Goal: Task Accomplishment & Management: Use online tool/utility

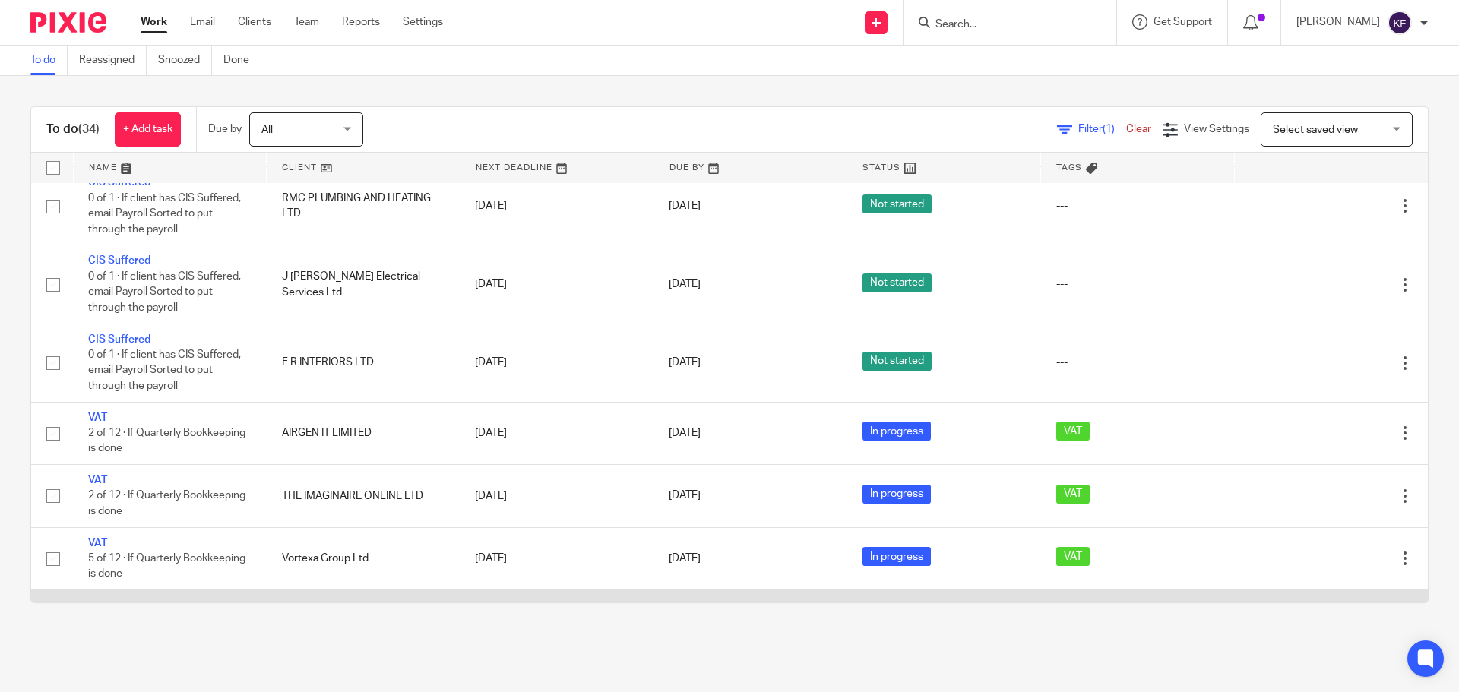
scroll to position [304, 0]
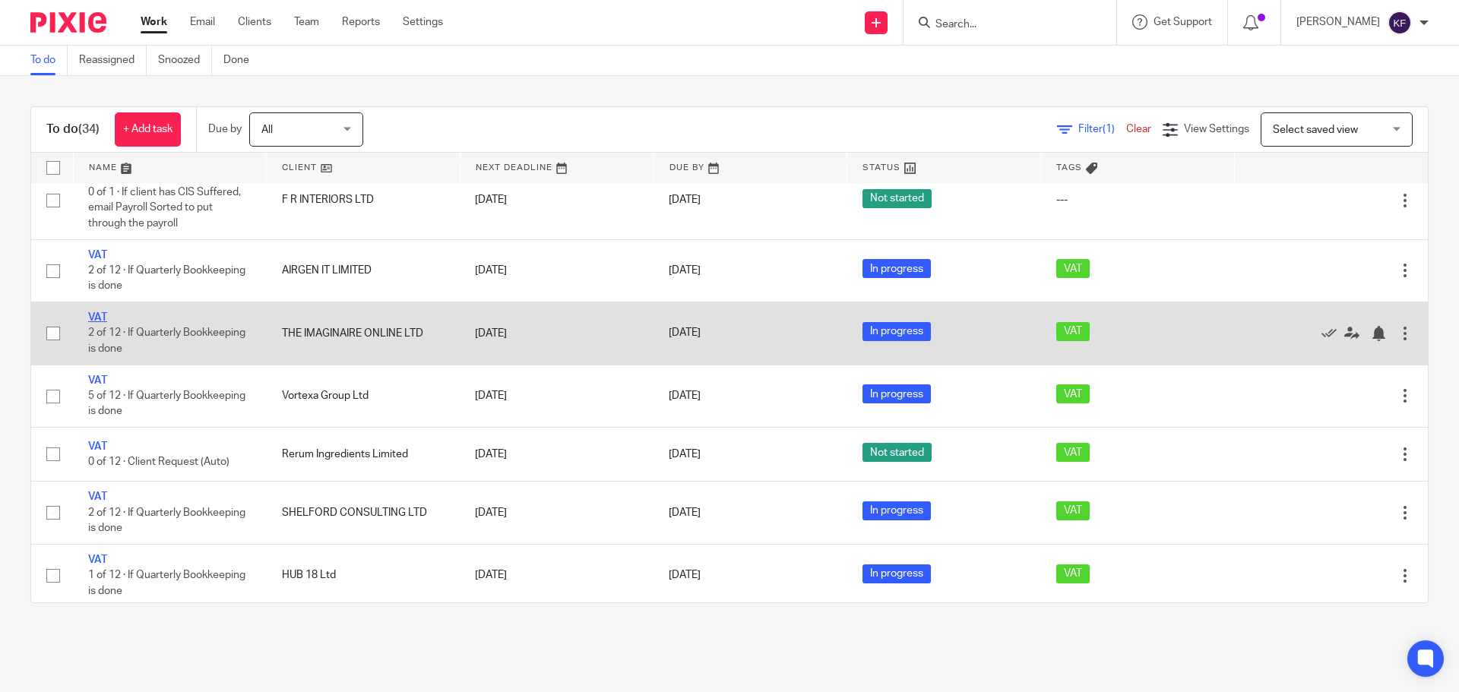
click at [103, 314] on link "VAT" at bounding box center [97, 317] width 19 height 11
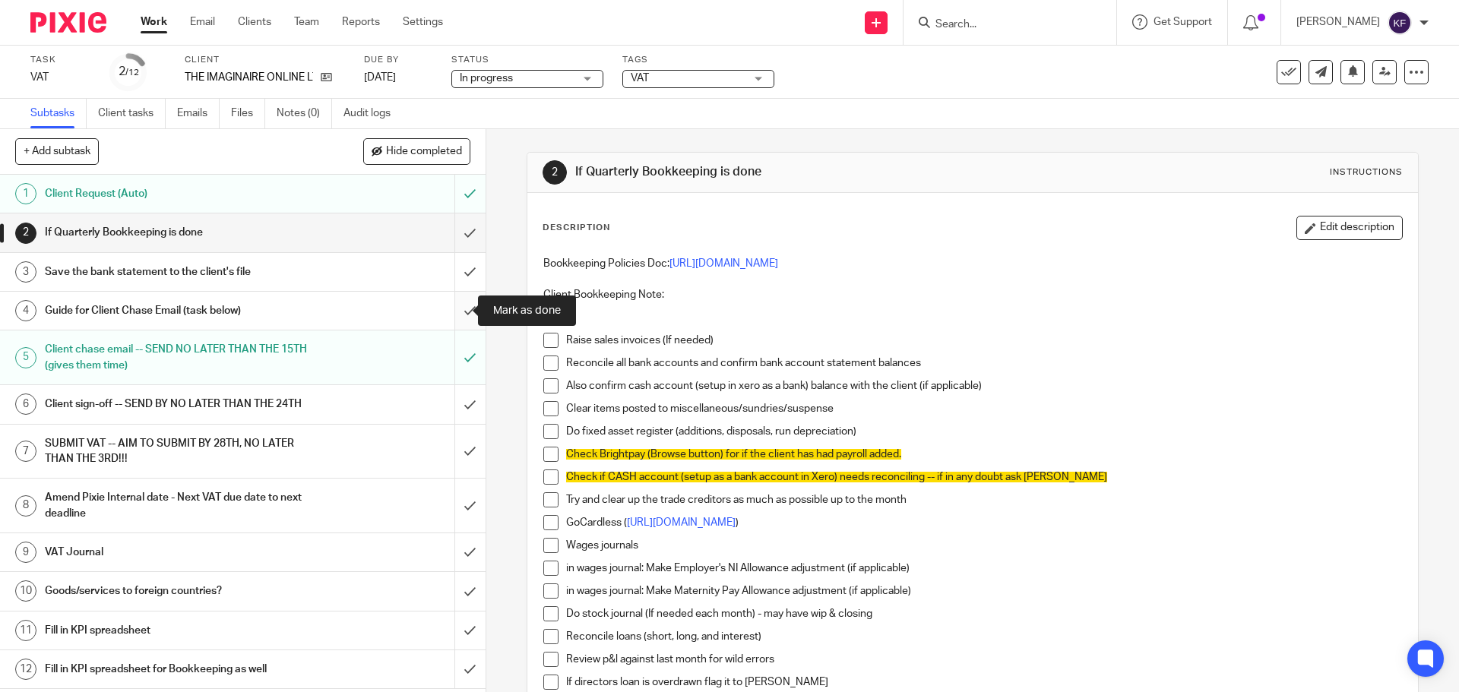
click at [455, 312] on input "submit" at bounding box center [243, 311] width 486 height 38
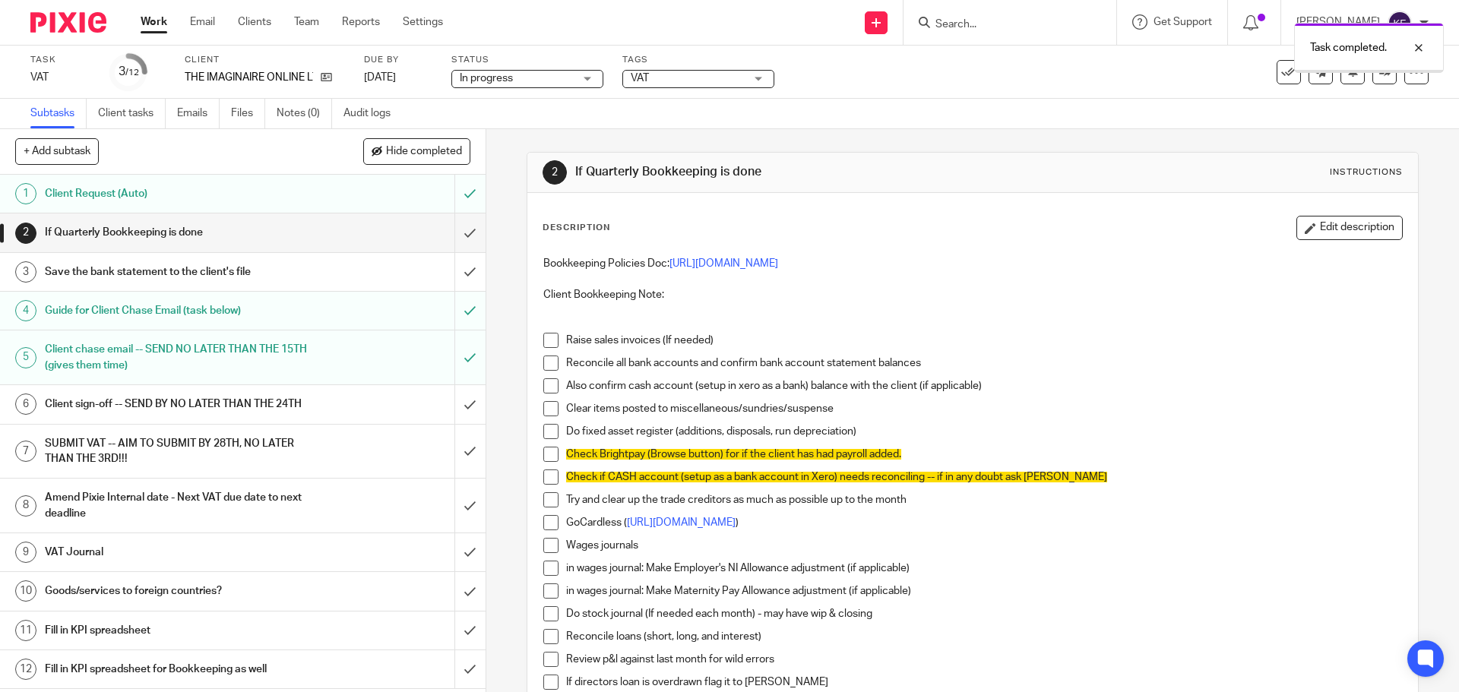
click at [295, 416] on h1 "Client sign-off -- SEND BY NO LATER THAN THE 24TH" at bounding box center [176, 404] width 263 height 23
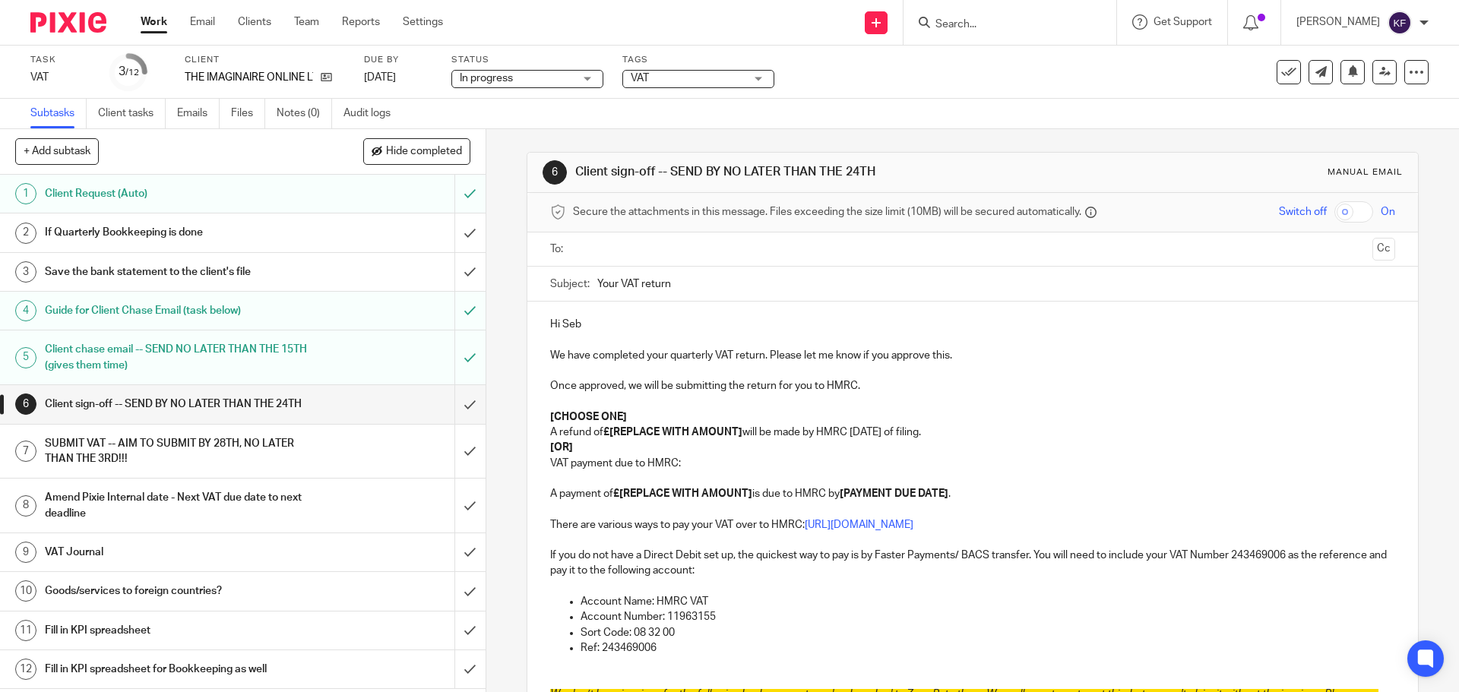
drag, startPoint x: 618, startPoint y: 280, endPoint x: 568, endPoint y: 270, distance: 51.9
click at [568, 270] on div "Subject: Your VAT return" at bounding box center [972, 284] width 844 height 34
click at [635, 334] on p at bounding box center [972, 339] width 844 height 15
drag, startPoint x: 615, startPoint y: 285, endPoint x: 570, endPoint y: 283, distance: 44.9
click at [570, 283] on div "Subject: Your VAT return" at bounding box center [972, 284] width 844 height 34
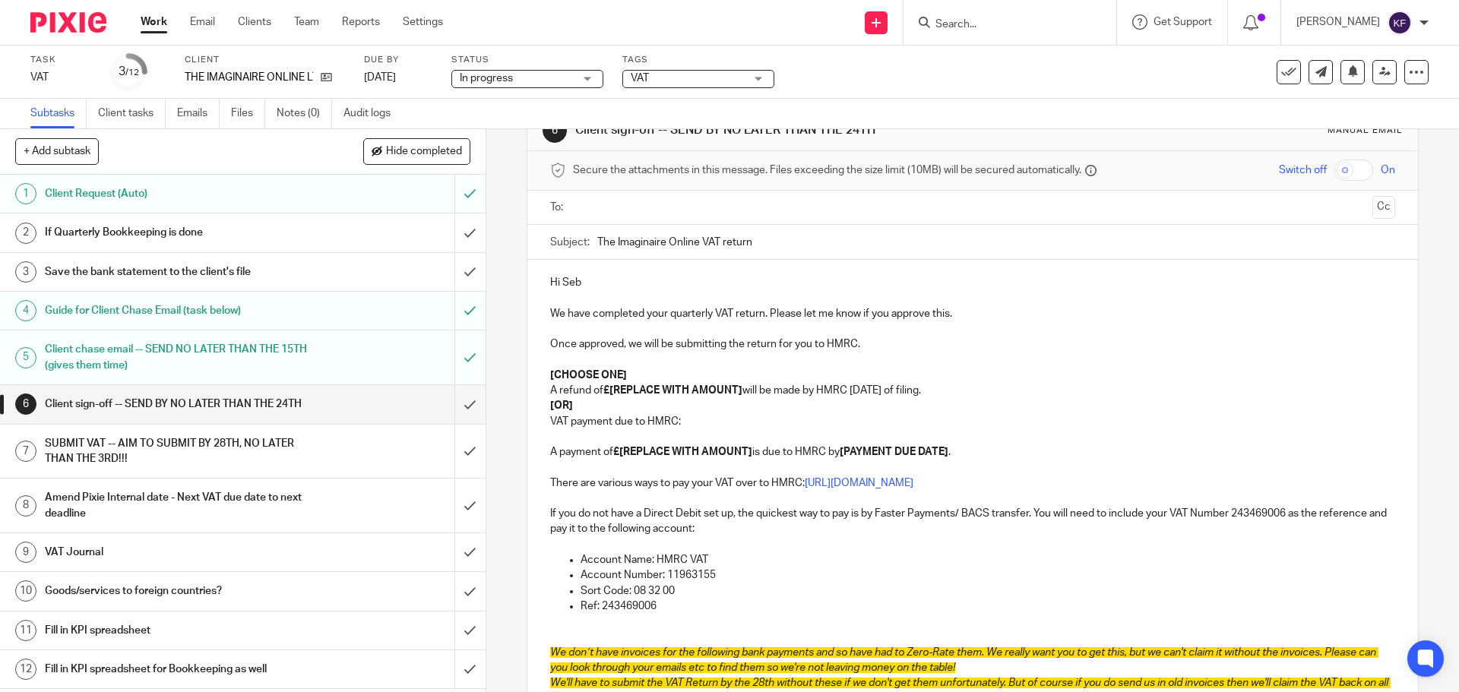
scroll to position [76, 0]
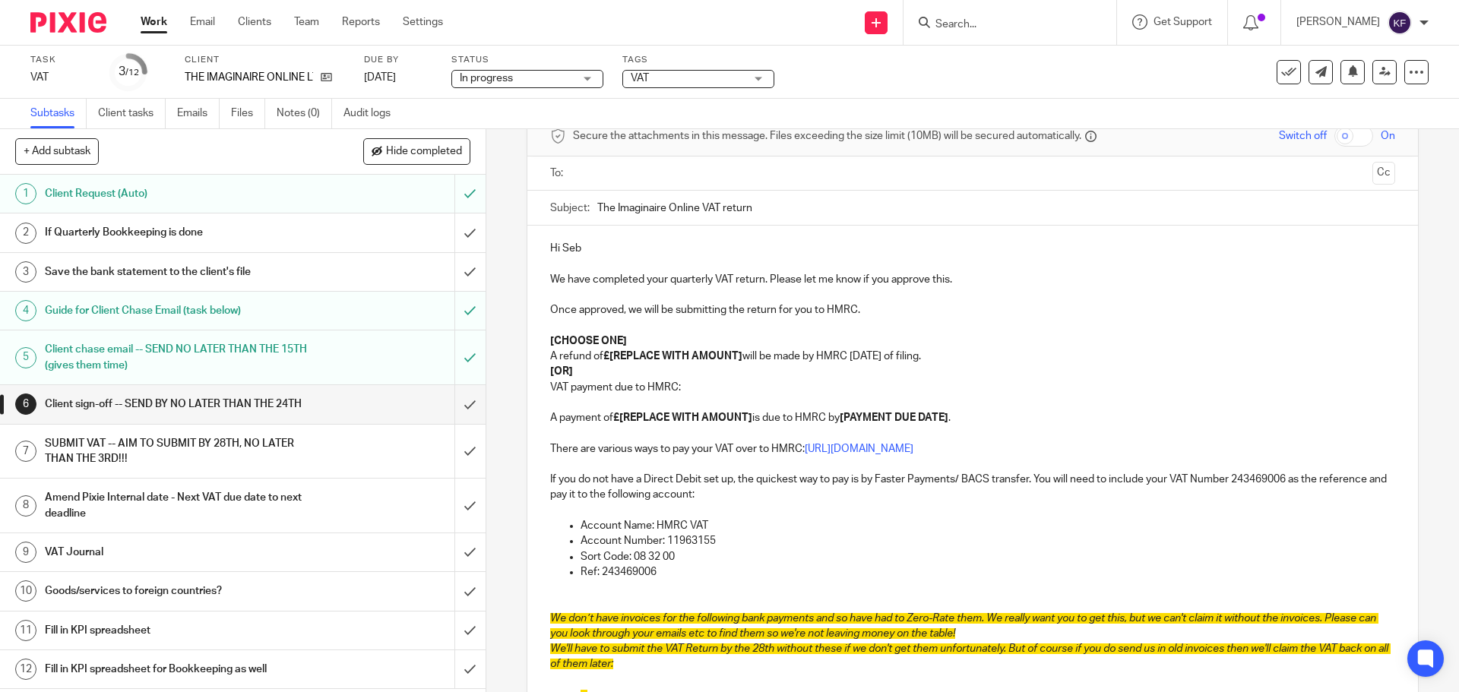
type input "The Imaginaire Online VAT return"
drag, startPoint x: 669, startPoint y: 388, endPoint x: 544, endPoint y: 331, distance: 137.7
click at [544, 331] on div "Hi Seb We have completed your quarterly VAT return. Please let me know if you a…" at bounding box center [972, 539] width 890 height 627
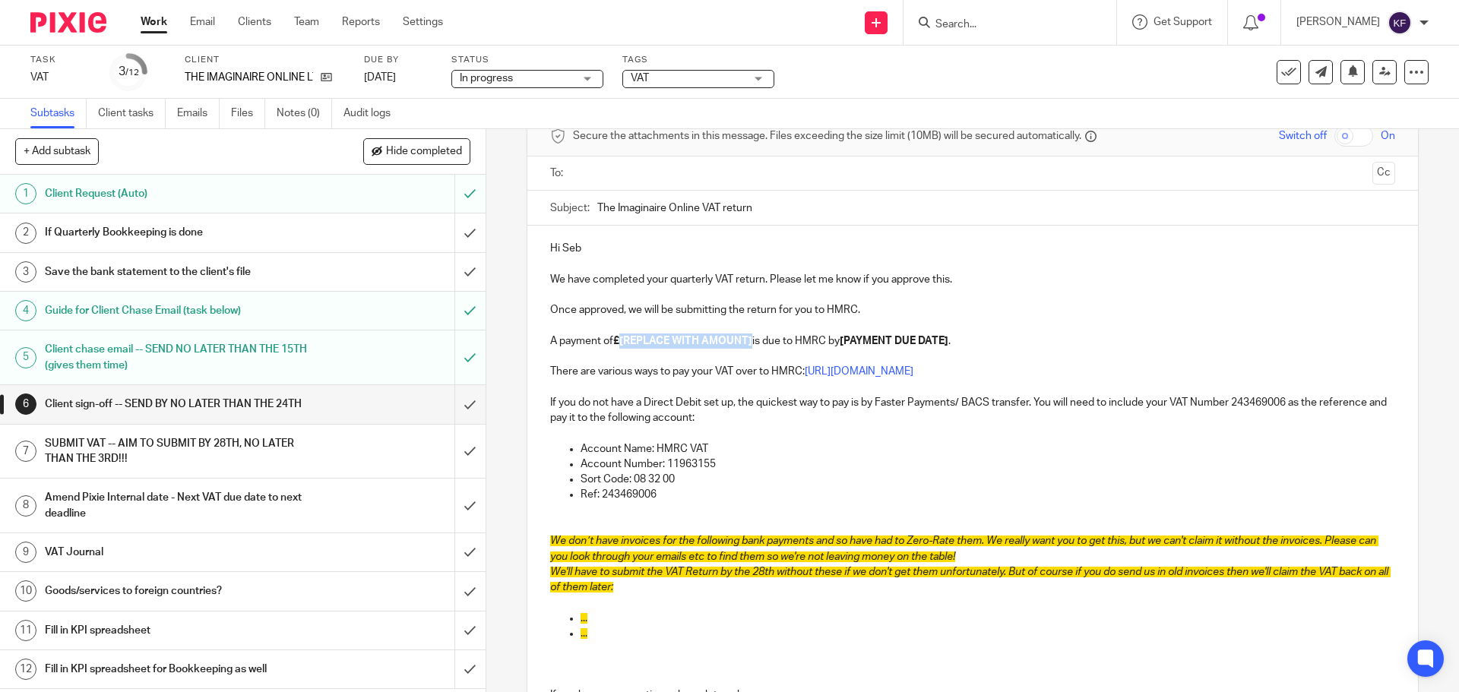
drag, startPoint x: 751, startPoint y: 340, endPoint x: 618, endPoint y: 345, distance: 133.1
click at [618, 345] on p "A payment of £[REPLACE WITH AMOUNT] is due to HMRC by [PAYMENT DUE DATE] ." at bounding box center [972, 341] width 844 height 15
drag, startPoint x: 865, startPoint y: 340, endPoint x: 842, endPoint y: 341, distance: 22.8
click at [843, 341] on strong "[PAYMENT DUE DATE]" at bounding box center [808, 341] width 109 height 11
drag, startPoint x: 867, startPoint y: 342, endPoint x: 758, endPoint y: 348, distance: 108.8
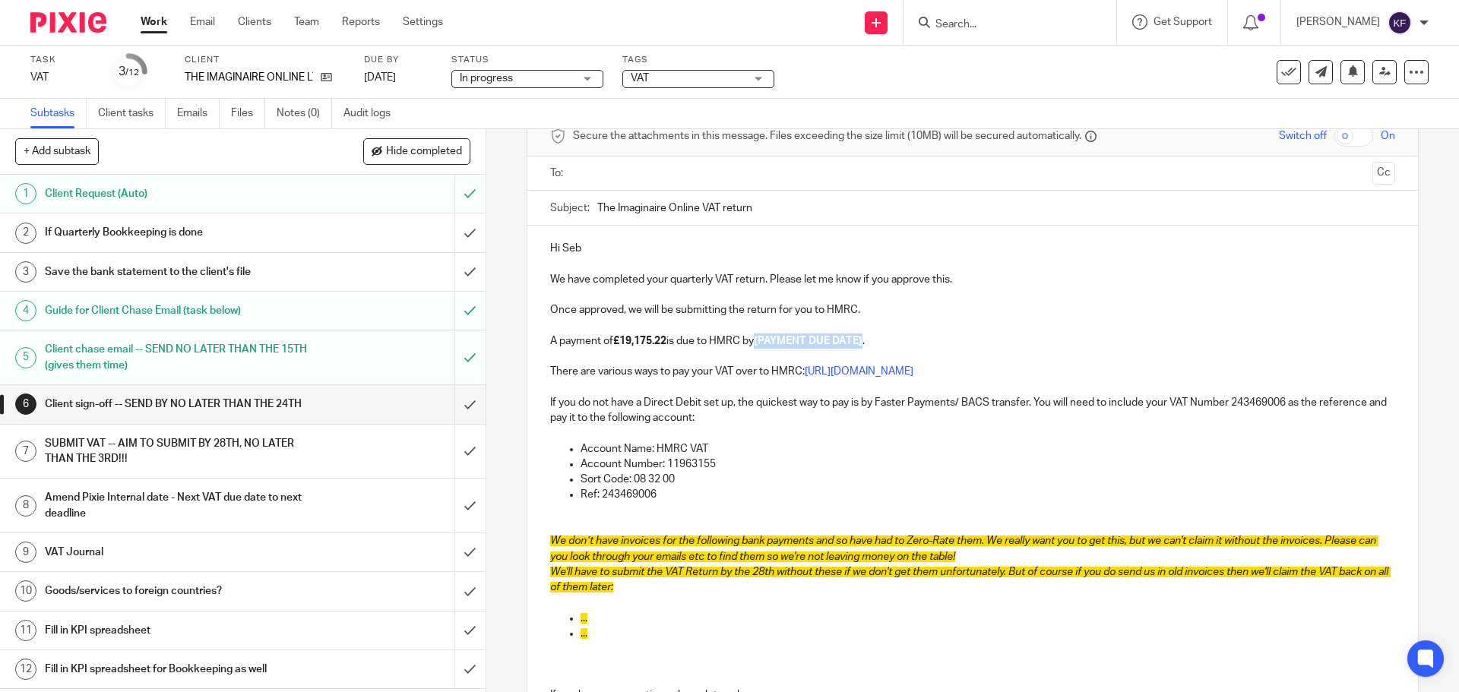
click at [758, 348] on p "A payment of £19,175.22 is due to HMRC by [PAYMENT DUE DATE] ." at bounding box center [972, 341] width 844 height 15
click at [756, 339] on p "A payment of £19,175.22 is due to HMRC by 7th September 2025 ." at bounding box center [972, 341] width 844 height 15
click at [1019, 346] on p "A payment of £19,175.22 is due to HMRC by the 7th September 2025 ." at bounding box center [972, 341] width 844 height 15
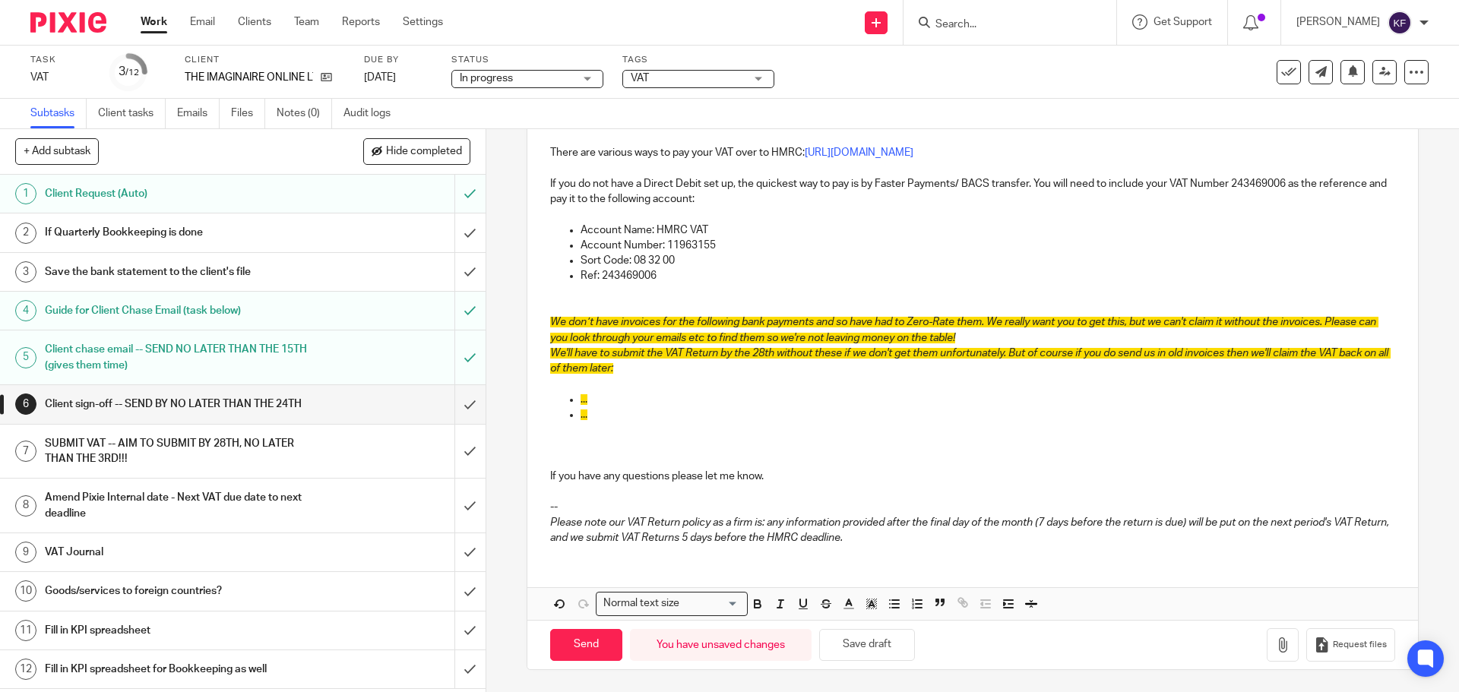
scroll to position [296, 0]
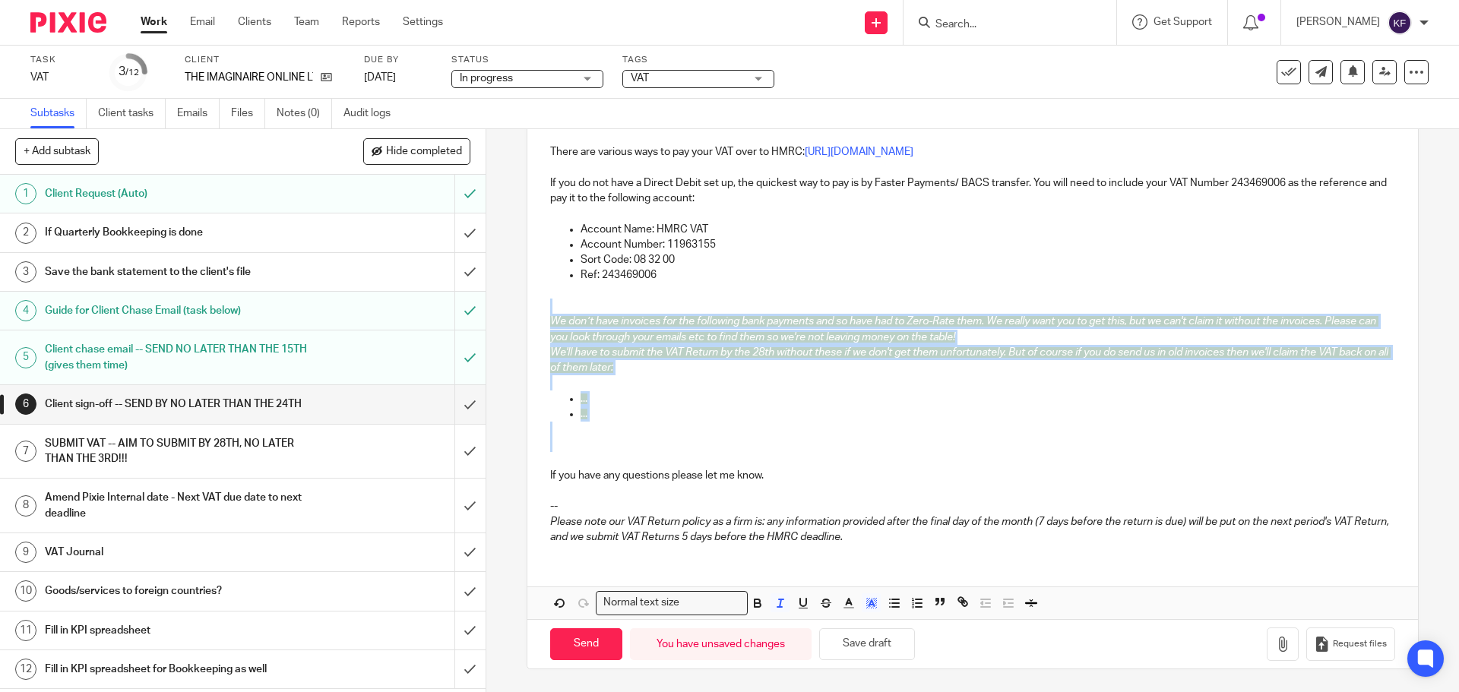
drag, startPoint x: 600, startPoint y: 453, endPoint x: 543, endPoint y: 308, distance: 155.9
click at [543, 308] on div "Hi Seb We have completed your quarterly VAT return. Please let me know if you a…" at bounding box center [972, 281] width 890 height 550
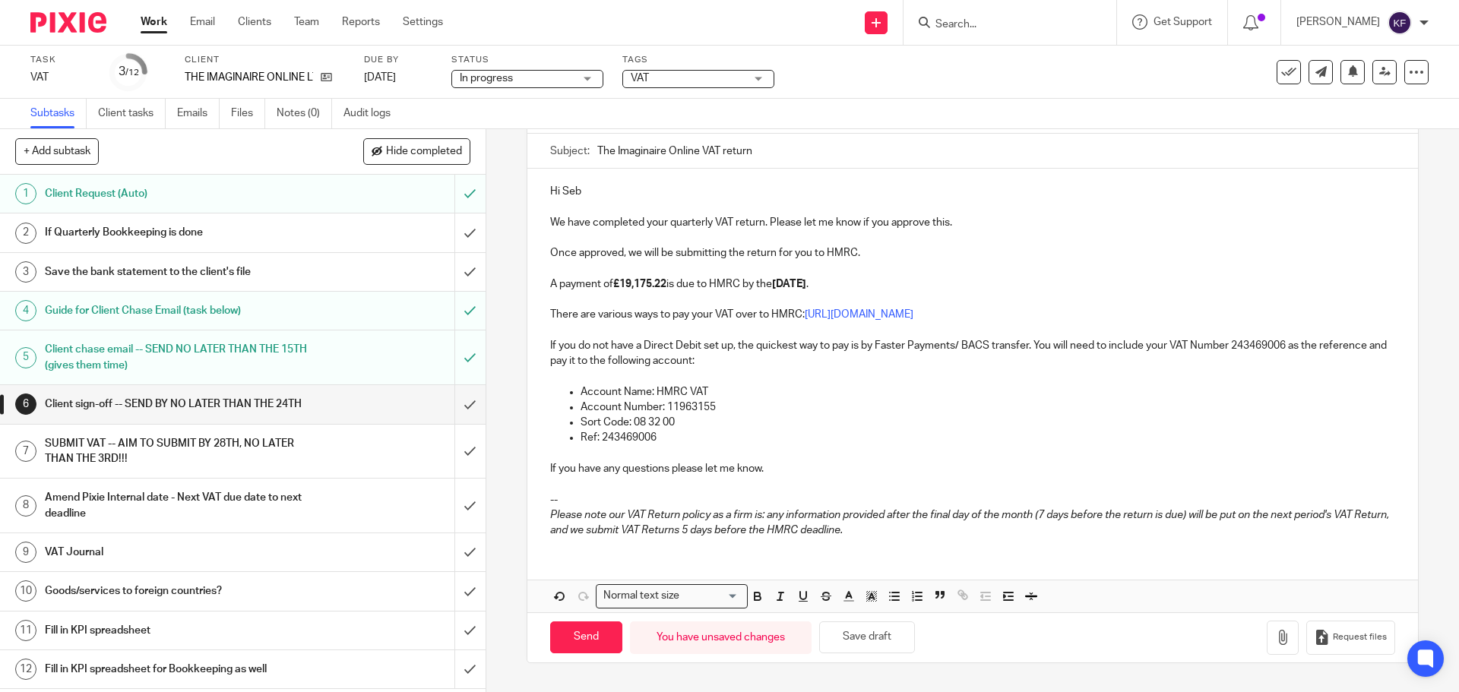
scroll to position [133, 0]
click at [773, 464] on p "If you have any questions please let me know." at bounding box center [972, 468] width 844 height 15
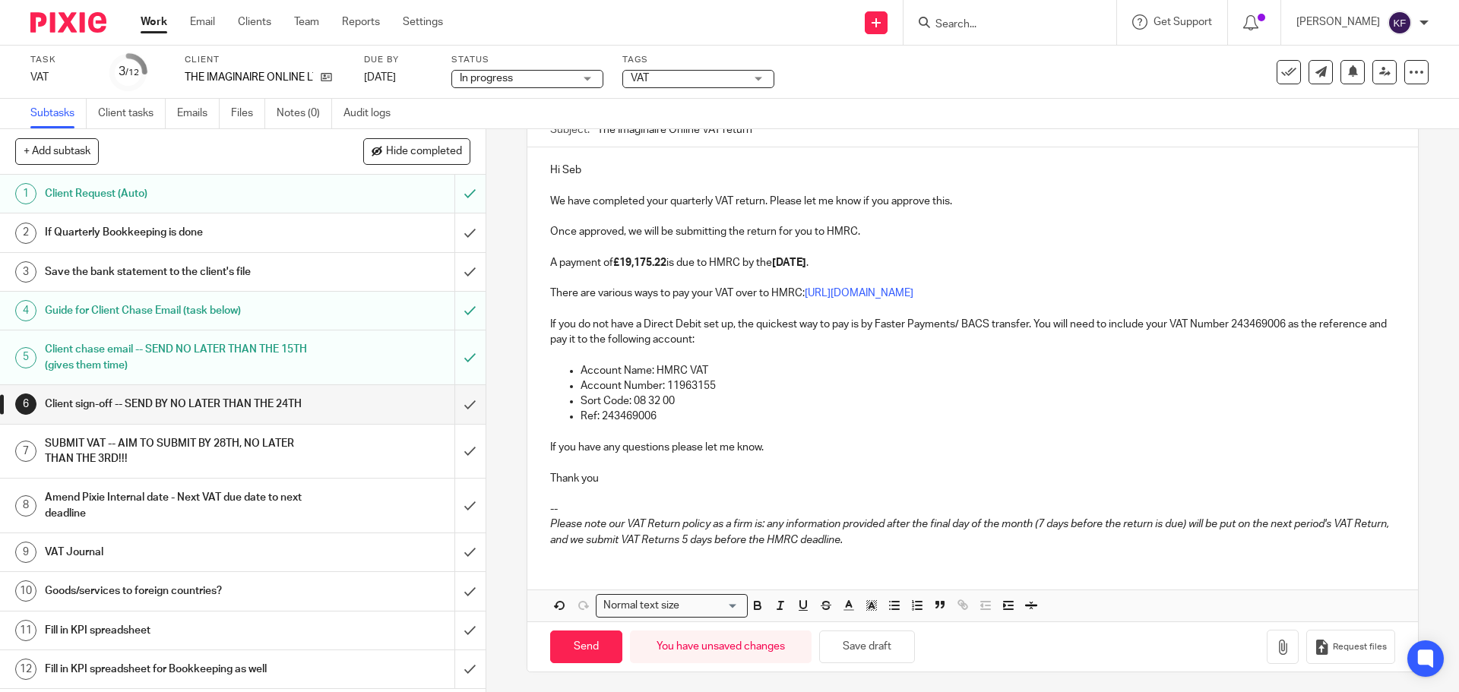
scroll to position [157, 0]
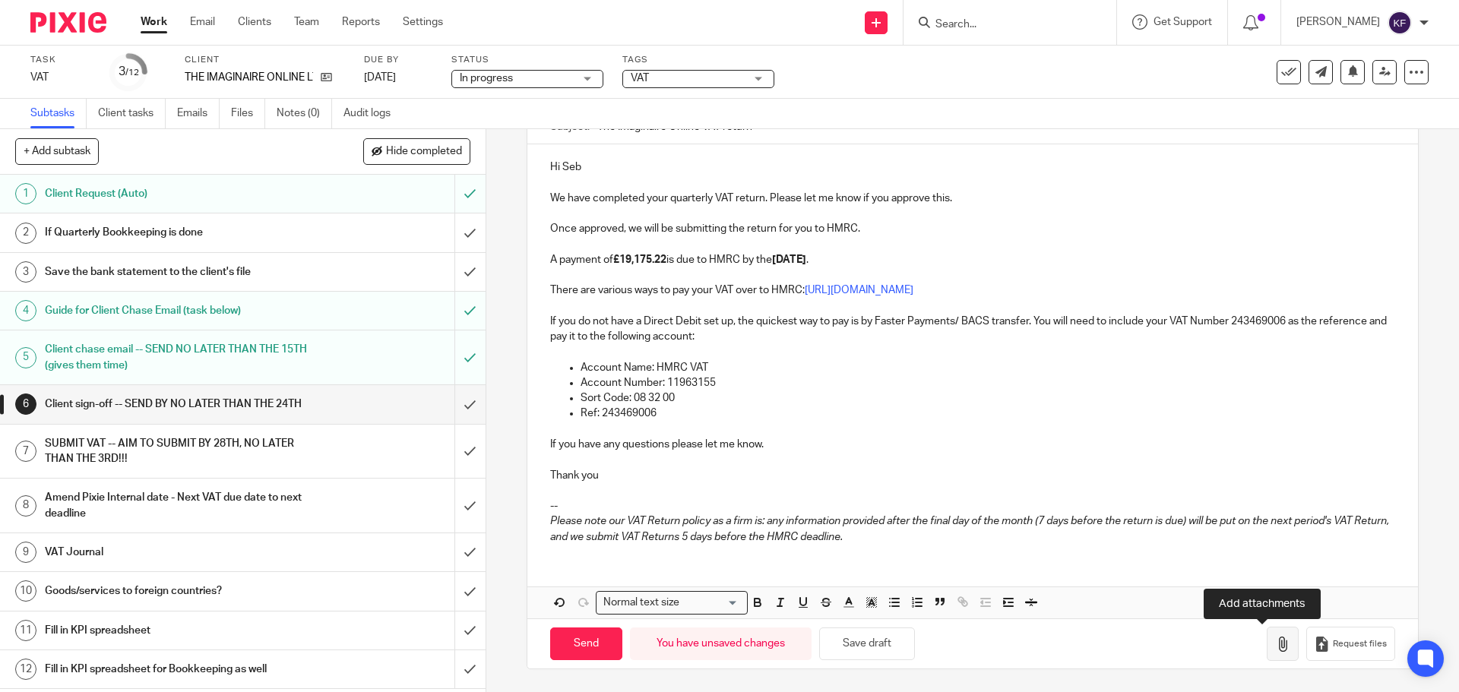
click at [1277, 643] on button "button" at bounding box center [1283, 644] width 32 height 34
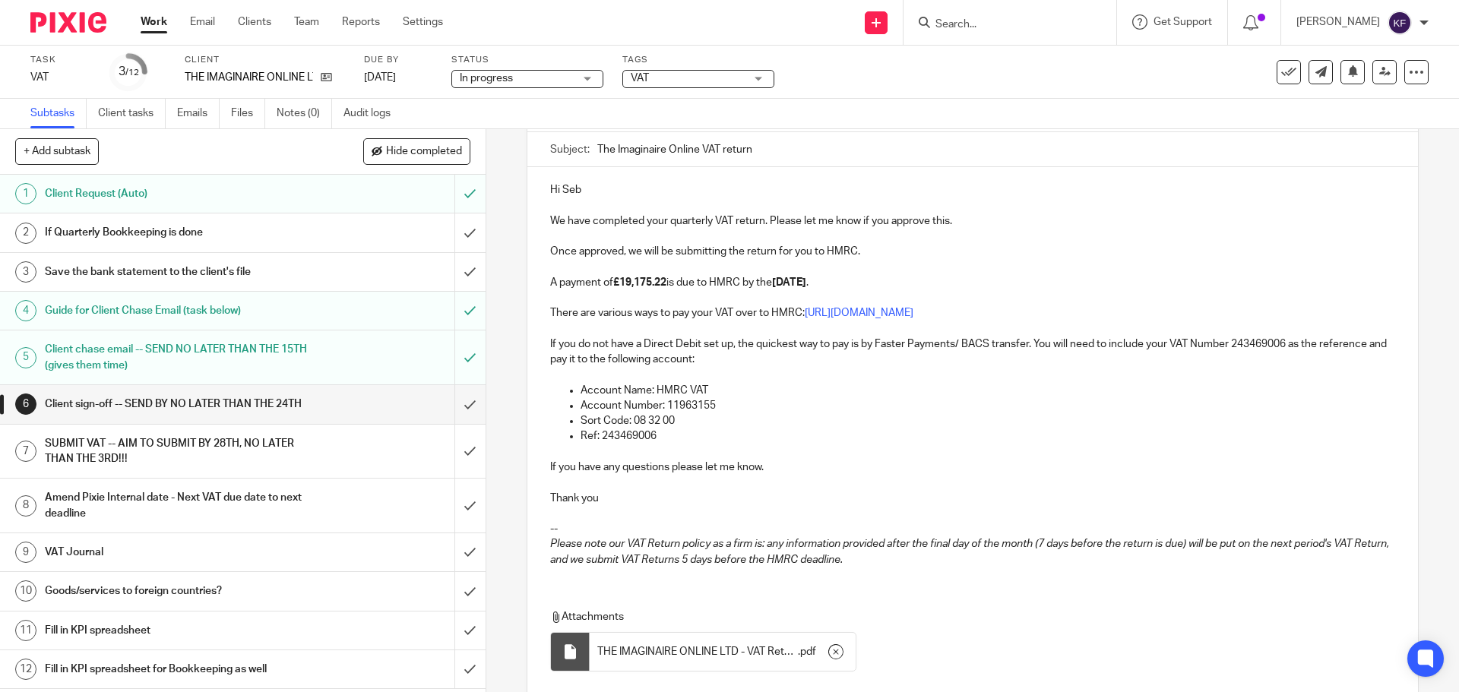
scroll to position [0, 0]
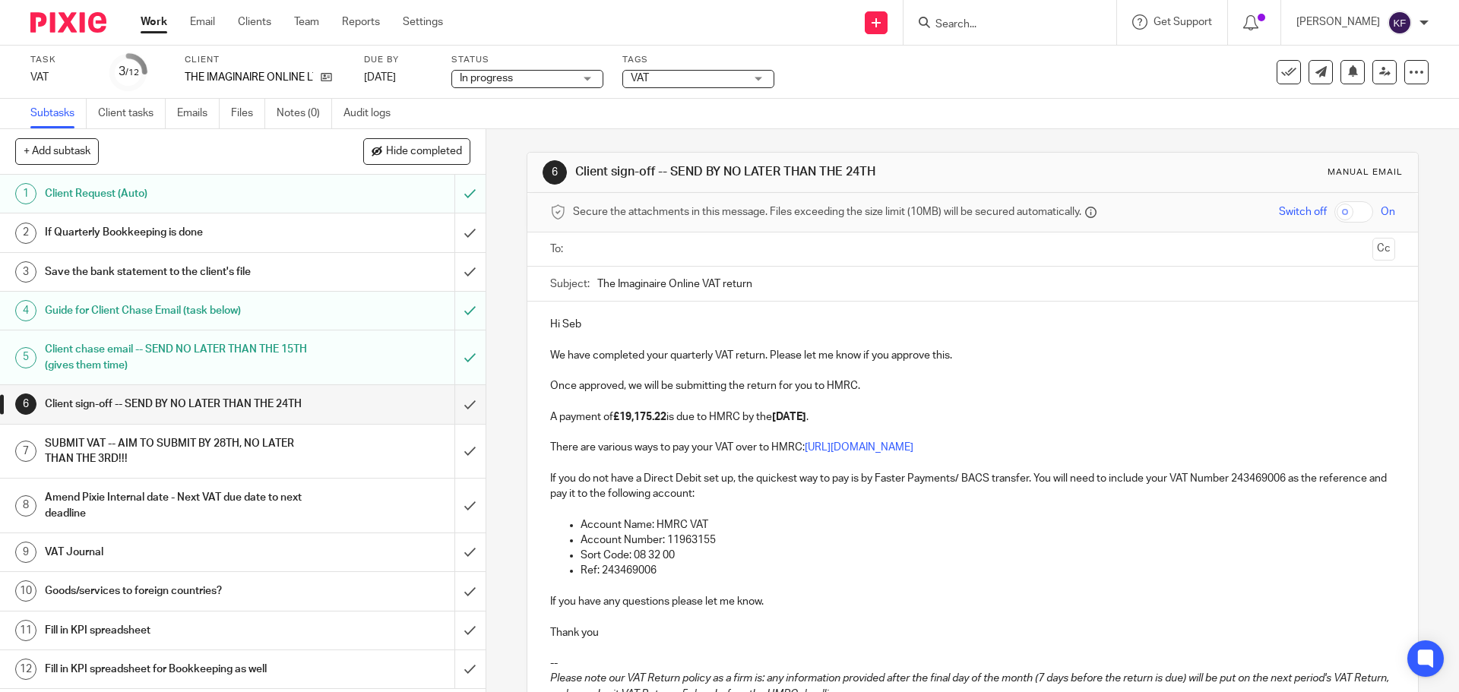
click at [611, 239] on ul at bounding box center [972, 249] width 797 height 25
click at [613, 251] on input "text" at bounding box center [971, 249] width 787 height 17
click at [1039, 549] on p "Account Number: 11963155" at bounding box center [987, 543] width 814 height 15
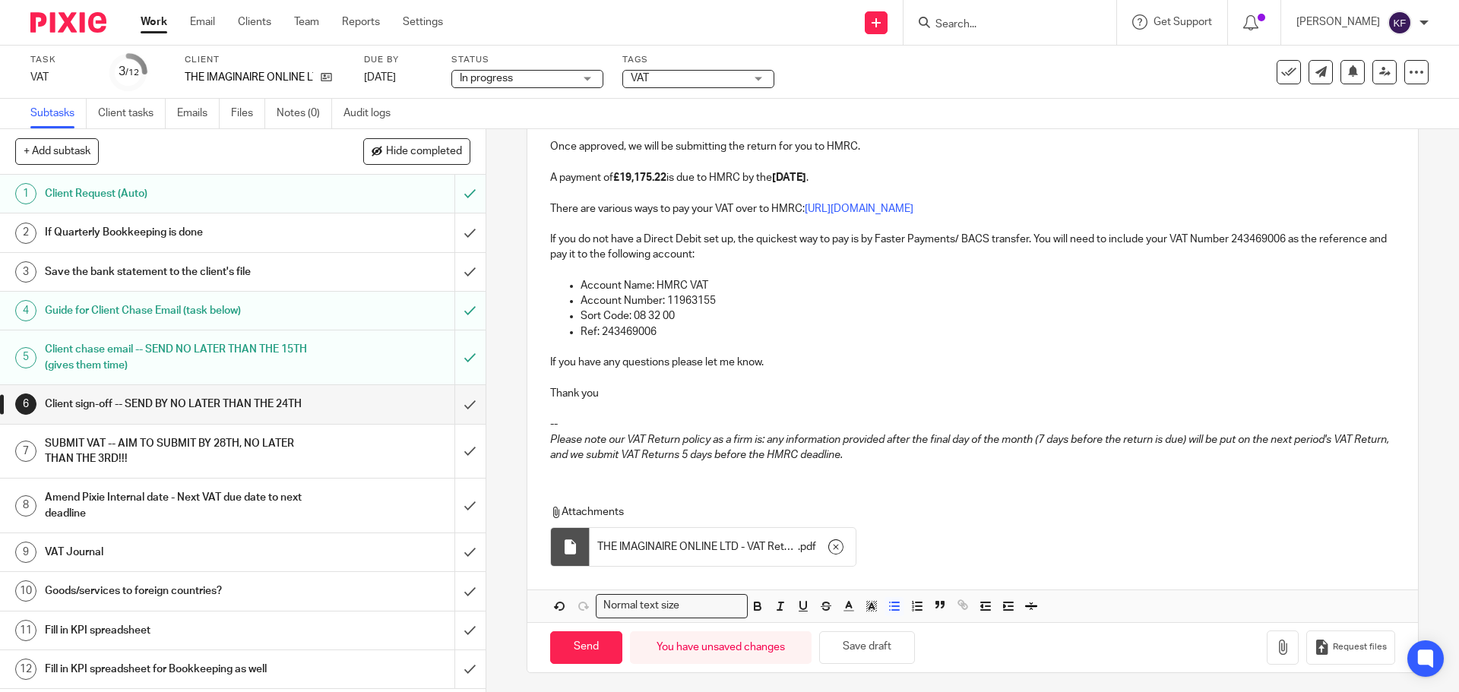
scroll to position [246, 0]
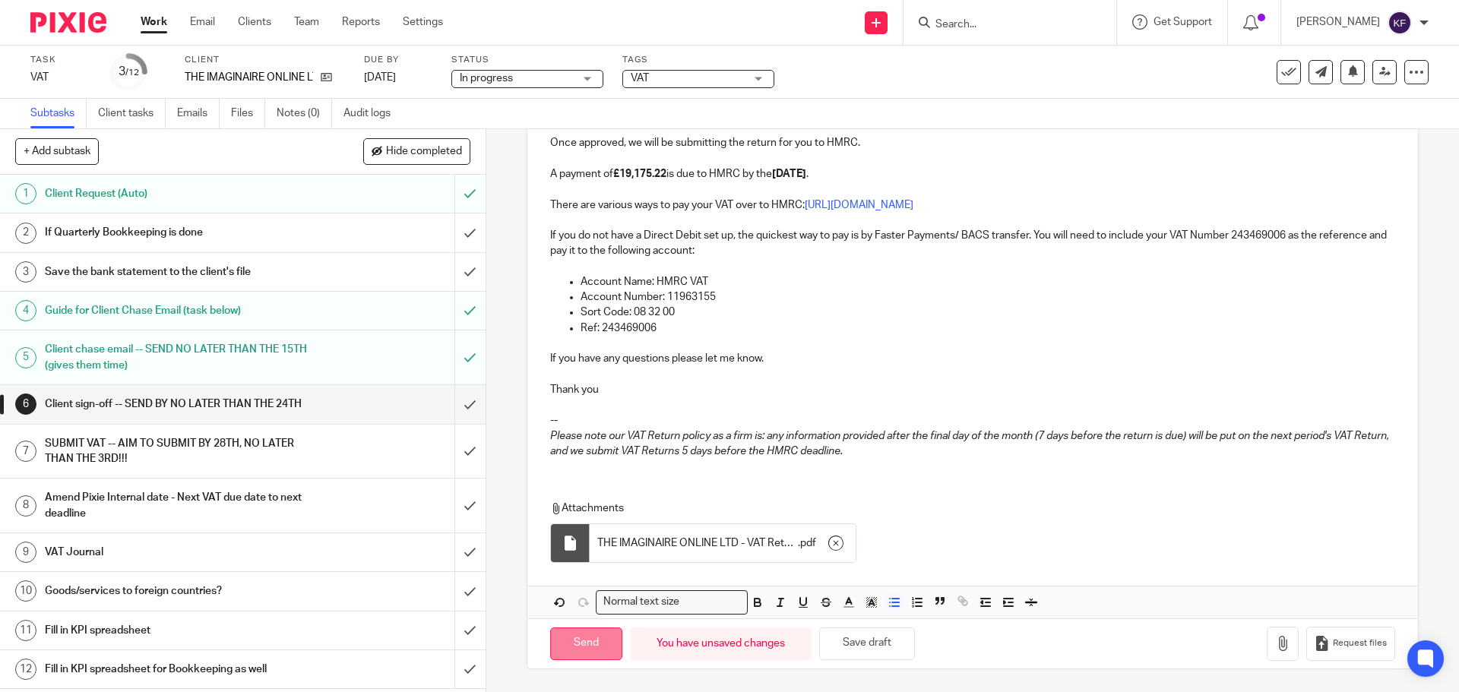
click at [576, 644] on input "Send" at bounding box center [586, 644] width 72 height 33
type input "Sent"
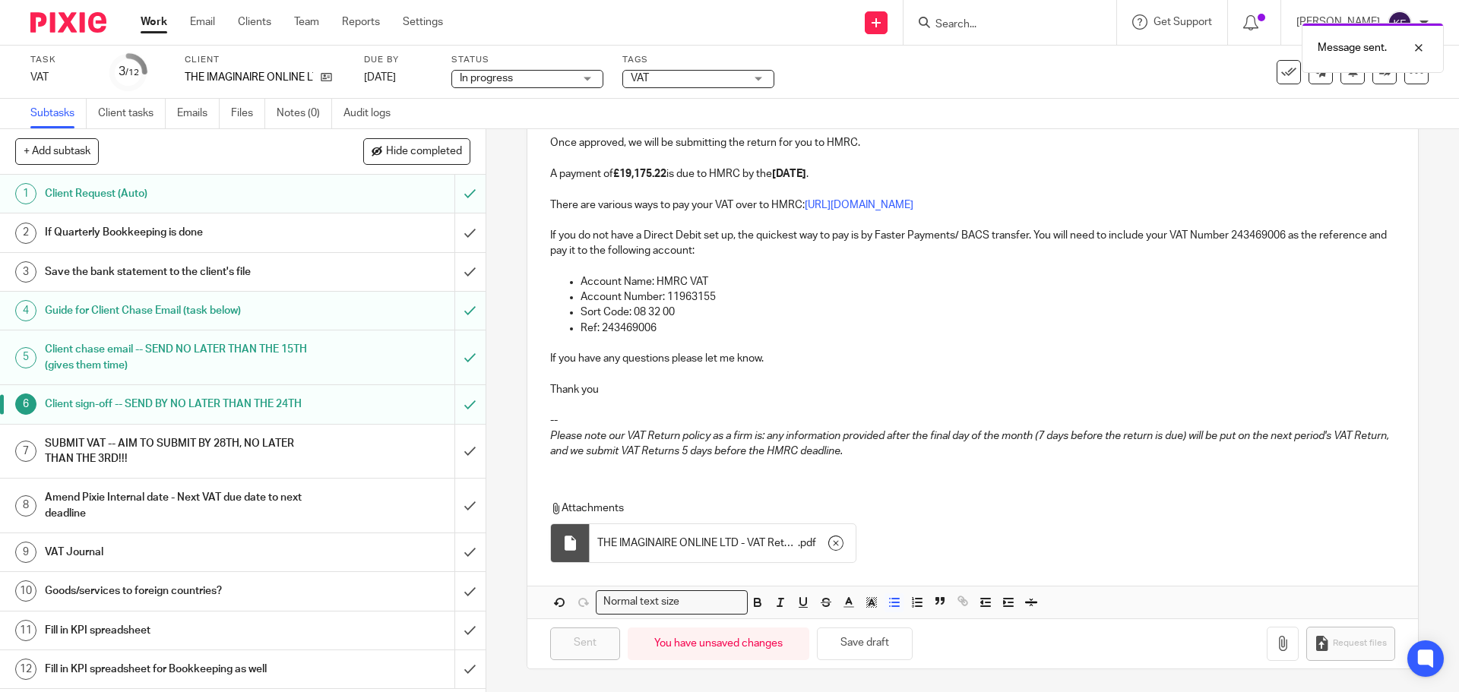
click at [147, 21] on link "Work" at bounding box center [154, 21] width 27 height 15
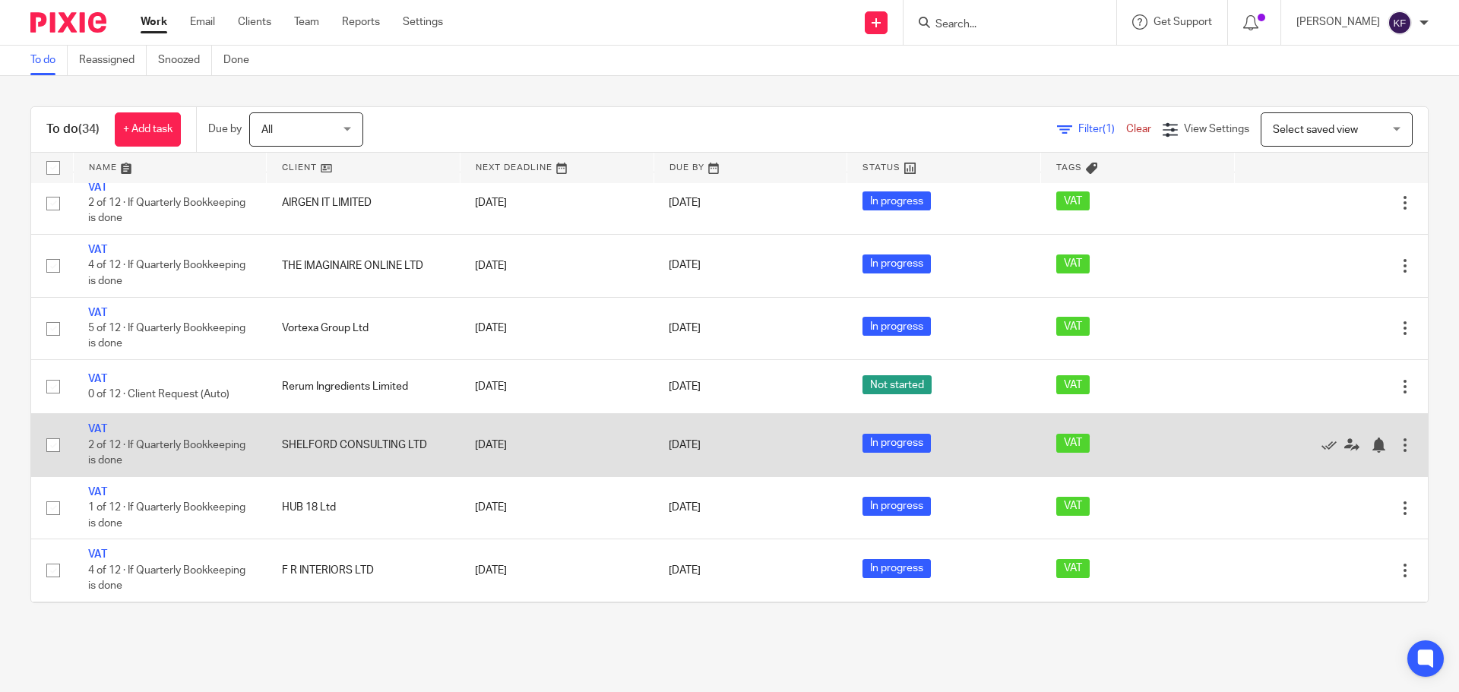
scroll to position [380, 0]
